Goal: Transaction & Acquisition: Purchase product/service

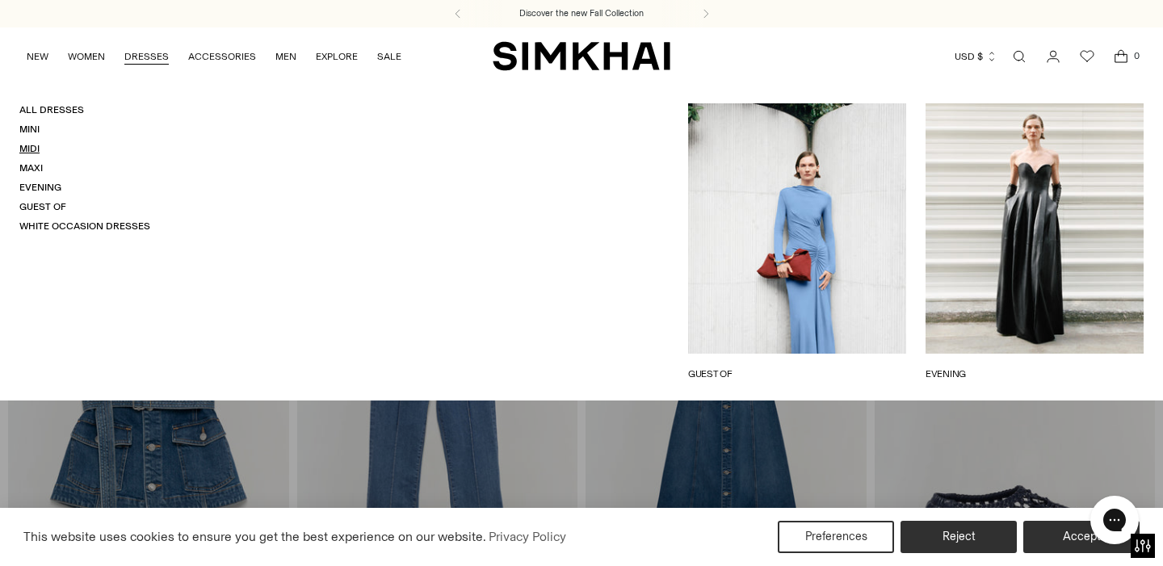
click at [35, 152] on link "Midi" at bounding box center [29, 148] width 20 height 11
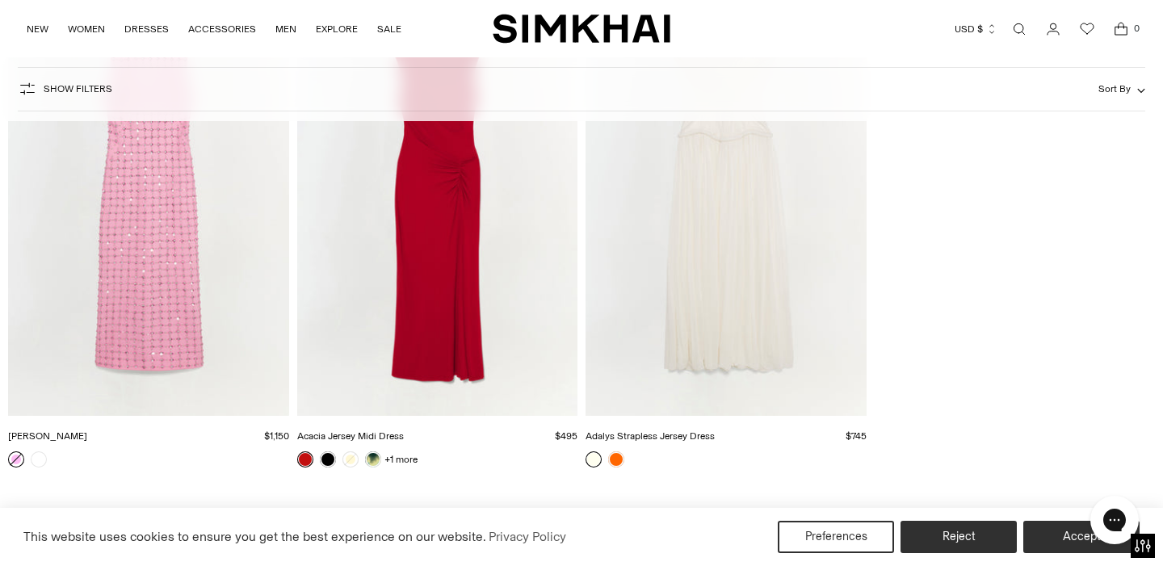
scroll to position [10141, 0]
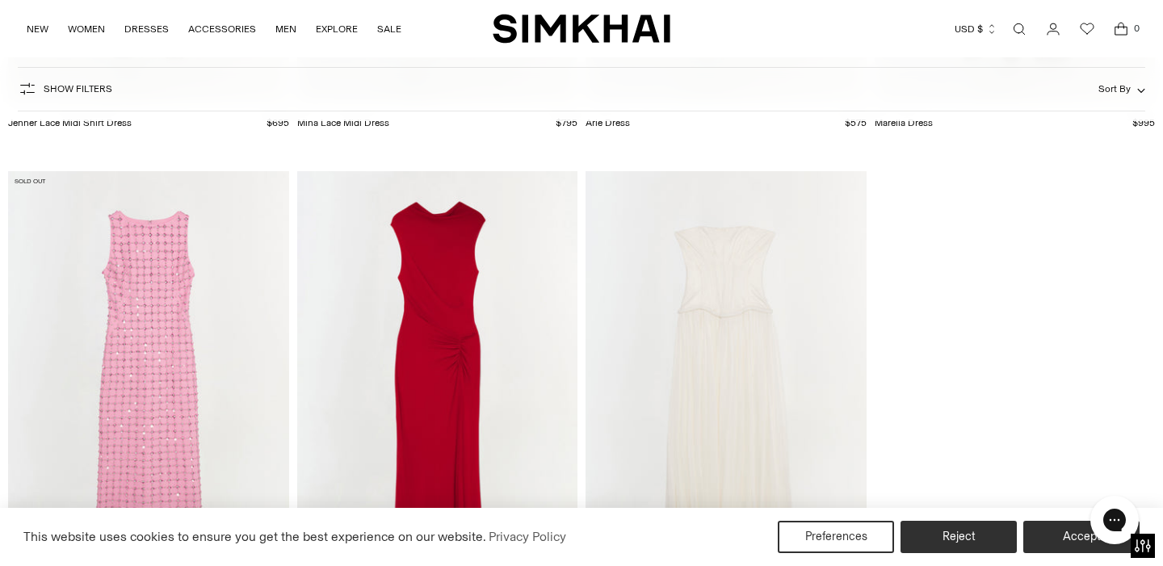
click at [0, 0] on img "Adalys Strapless Jersey Dress" at bounding box center [0, 0] width 0 height 0
